Goal: Transaction & Acquisition: Subscribe to service/newsletter

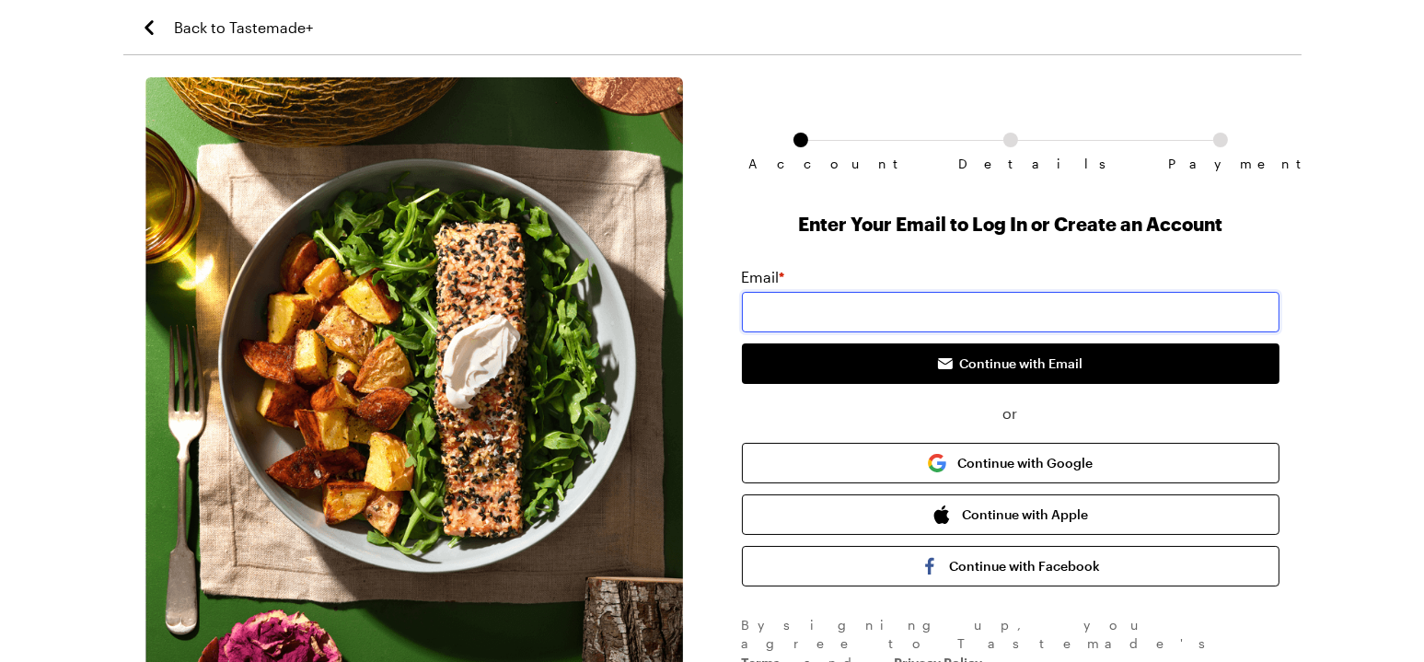
click at [754, 311] on input "email" at bounding box center [1010, 312] width 537 height 40
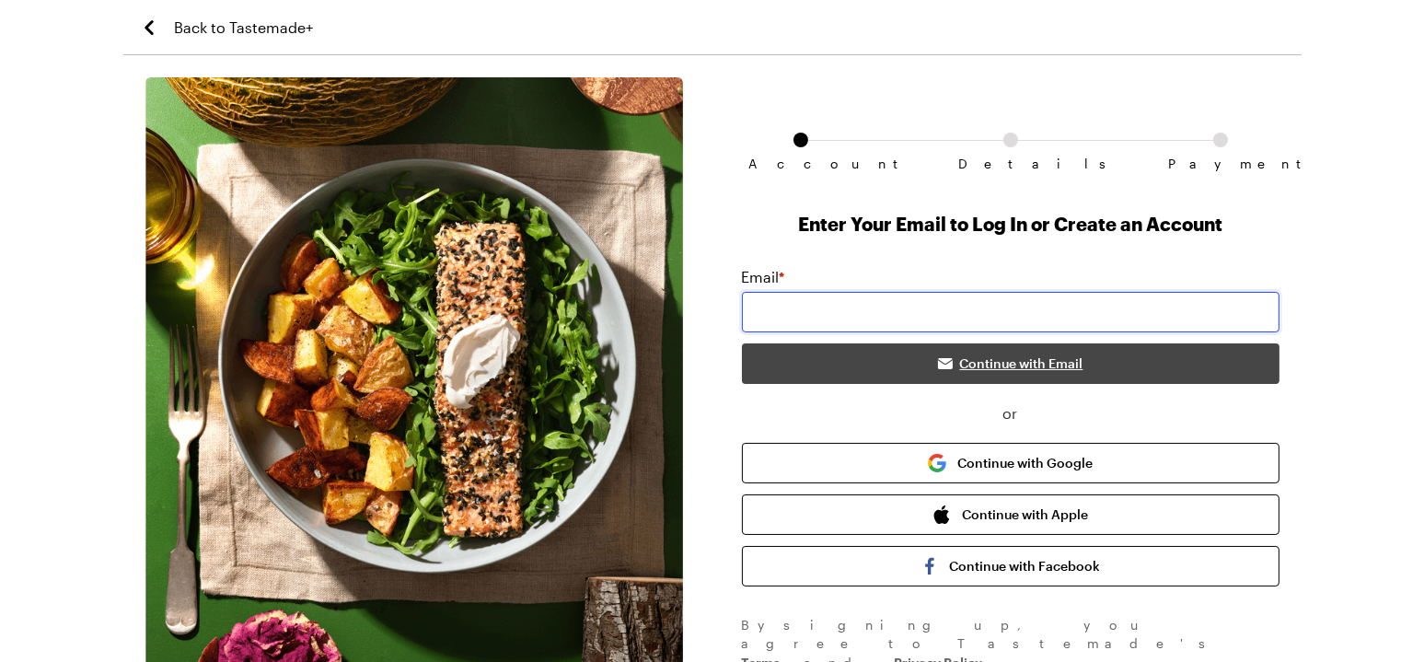
type input "[EMAIL_ADDRESS][DOMAIN_NAME]"
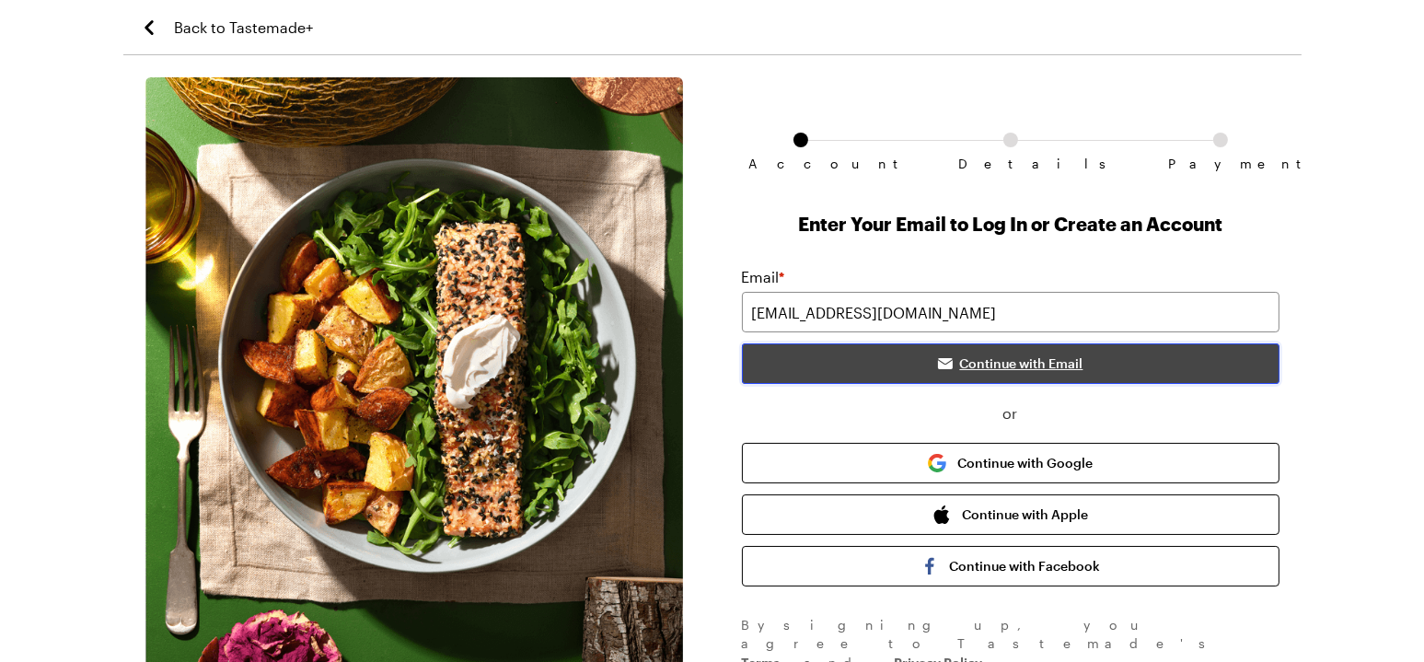
click at [976, 362] on span "Continue with Email" at bounding box center [1021, 363] width 123 height 18
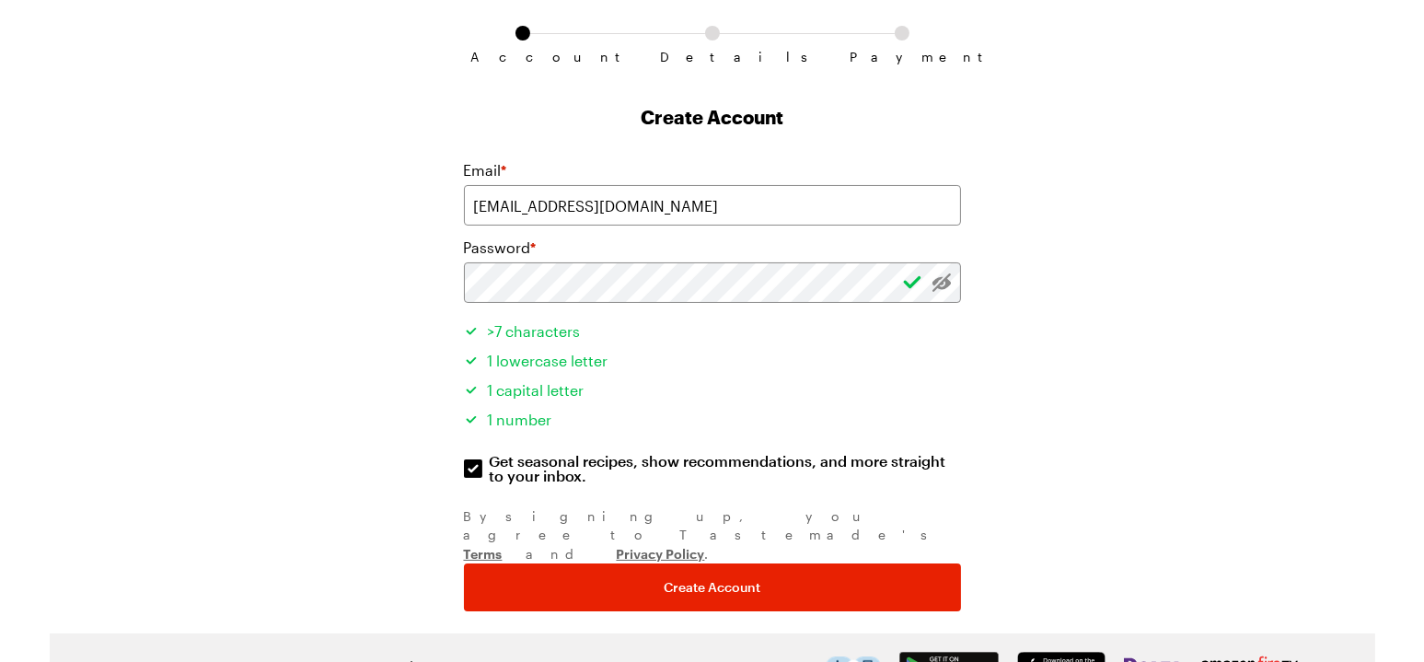
scroll to position [108, 0]
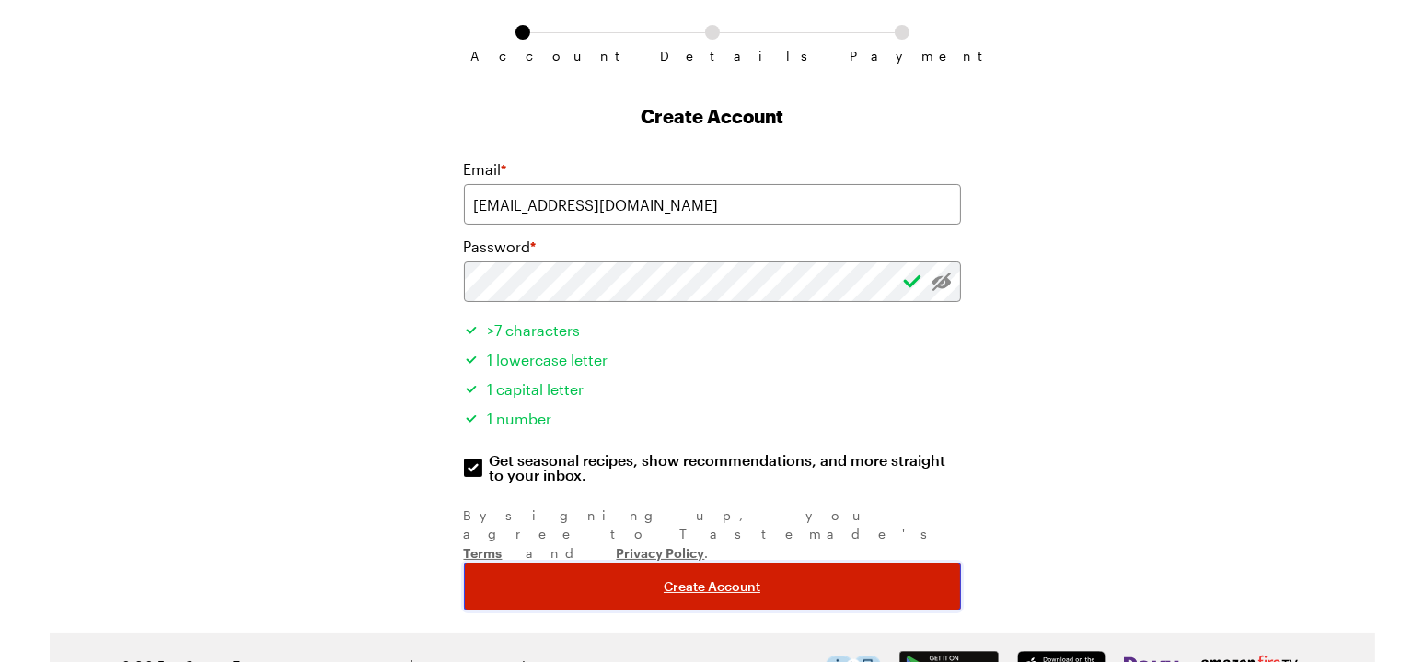
click at [711, 577] on span "Create Account" at bounding box center [711, 586] width 97 height 18
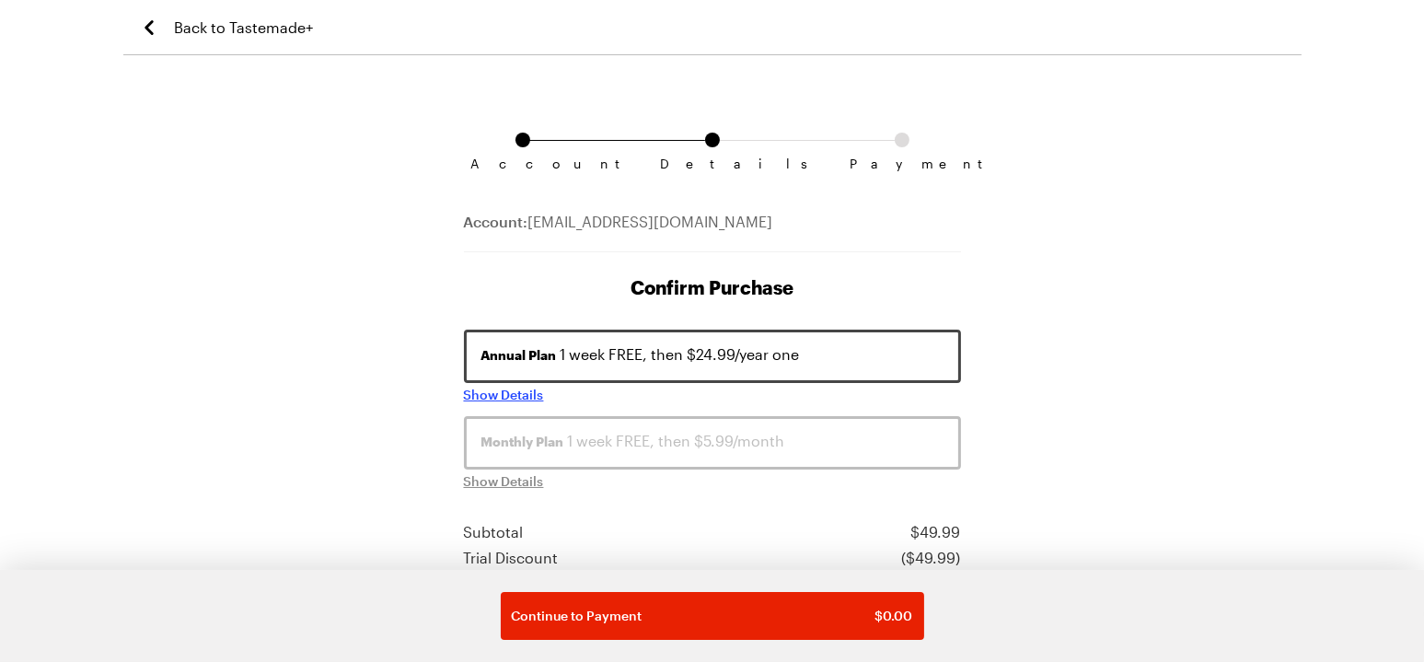
click at [478, 390] on span "Show Details" at bounding box center [504, 395] width 80 height 18
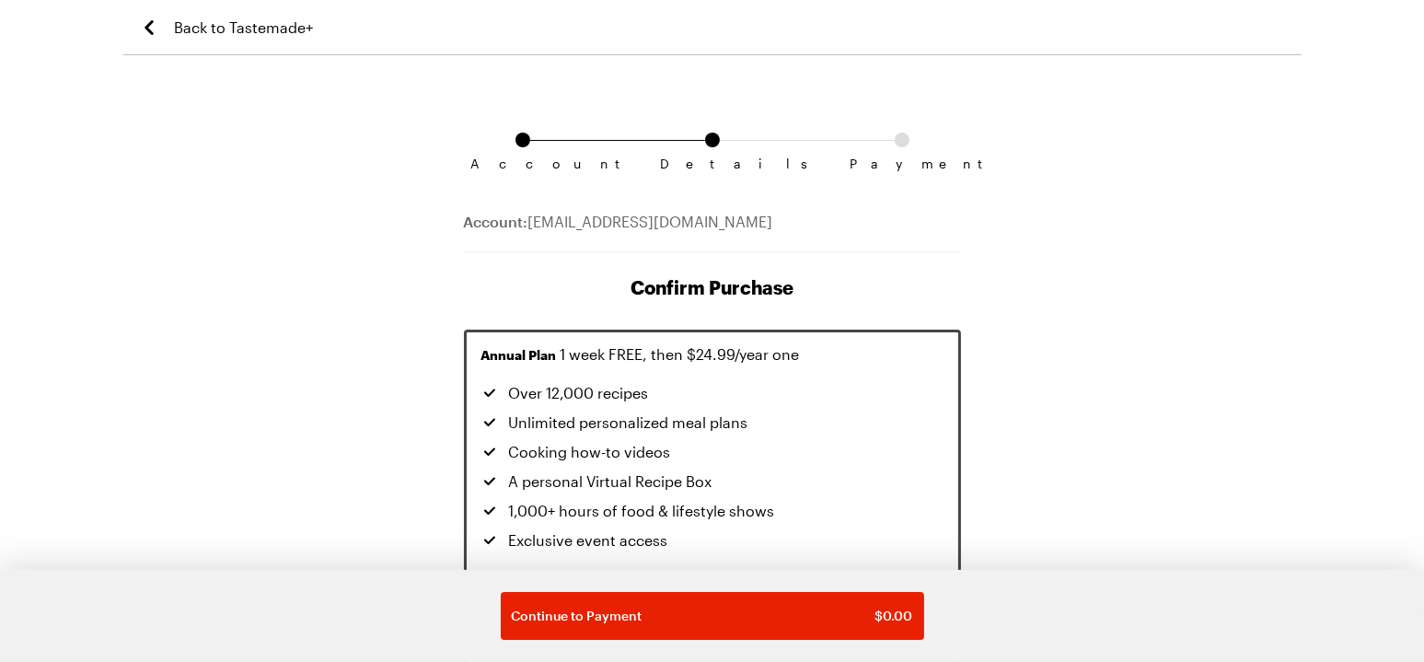
click at [192, 25] on span "Back to Tastemade+" at bounding box center [244, 28] width 139 height 22
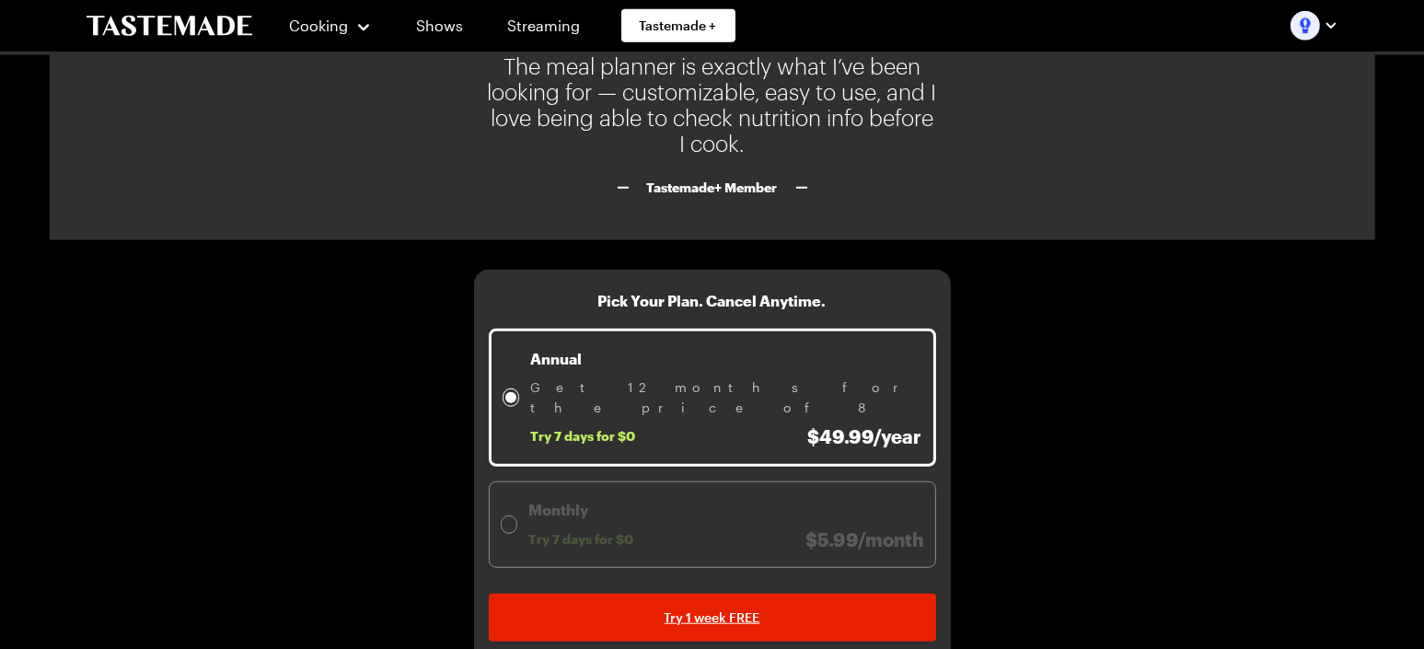
scroll to position [2179, 0]
